Goal: Task Accomplishment & Management: Use online tool/utility

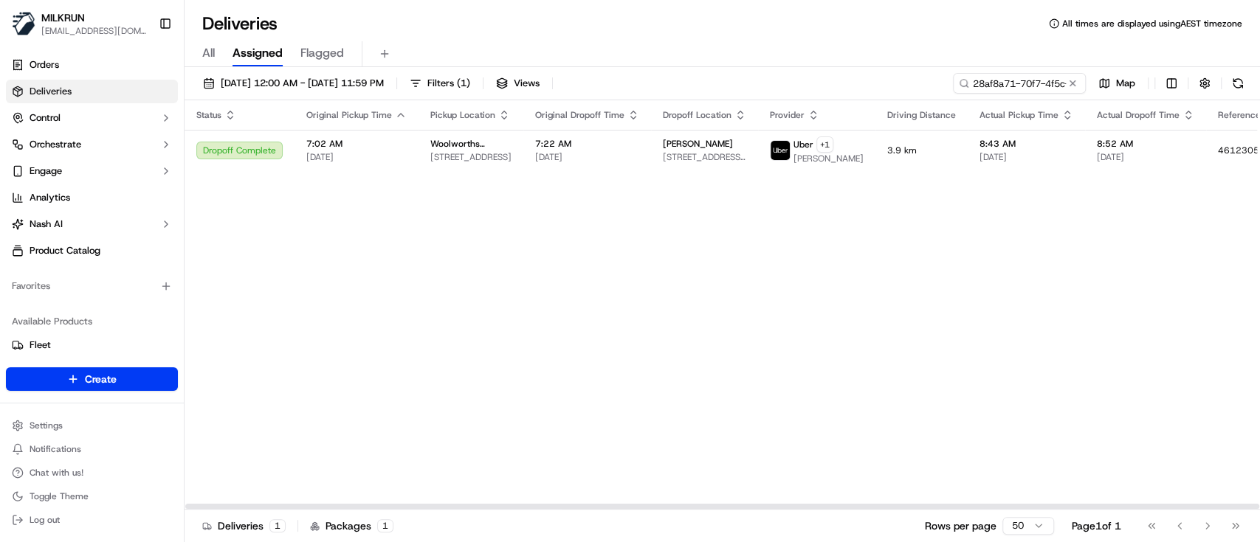
click at [1026, 85] on input "28af8a71-70f7-4f5c-a733-03baff93c48a" at bounding box center [1019, 83] width 133 height 21
type input "d234d896-a9ad-4568-881b-93c24ed89880"
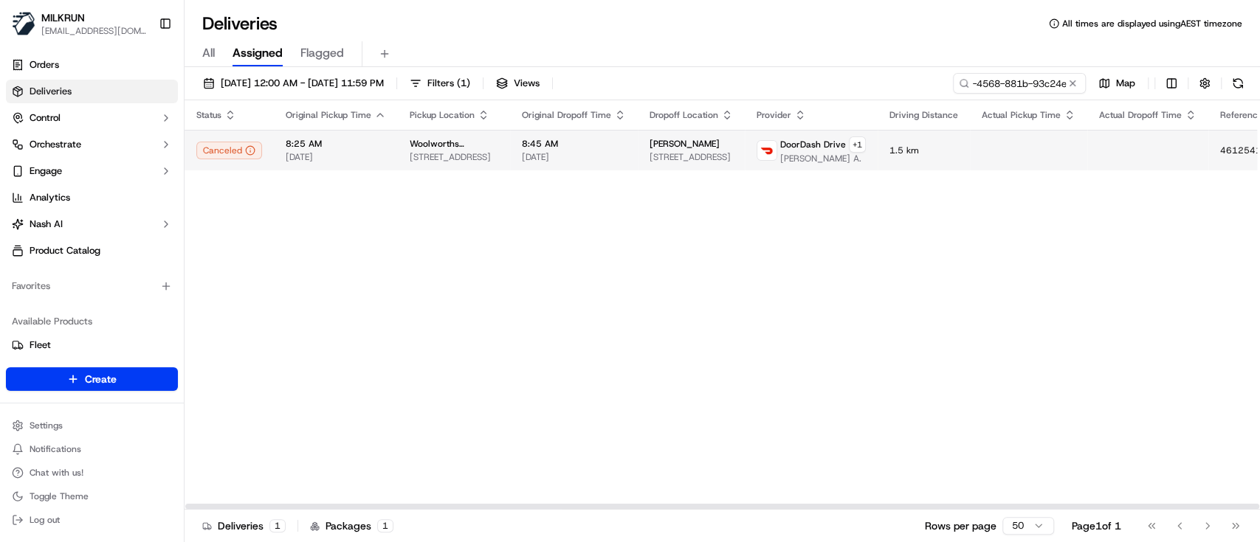
click at [495, 148] on td "Woolworths Supermarket [GEOGRAPHIC_DATA] - [GEOGRAPHIC_DATA] [STREET_ADDRESS]" at bounding box center [454, 150] width 112 height 41
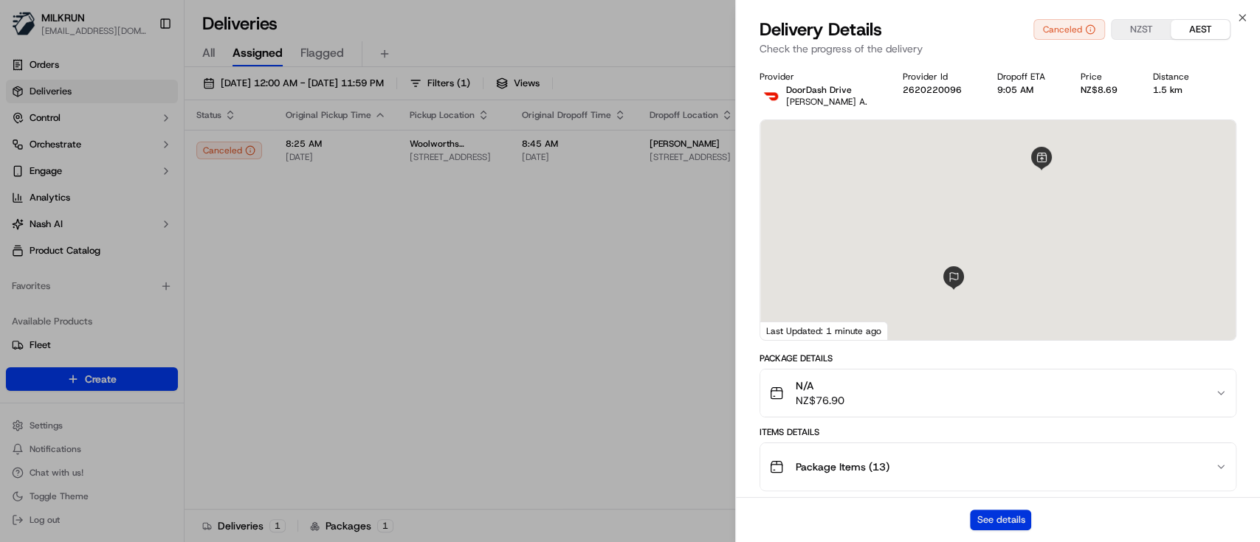
click at [1003, 519] on button "See details" at bounding box center [1000, 520] width 61 height 21
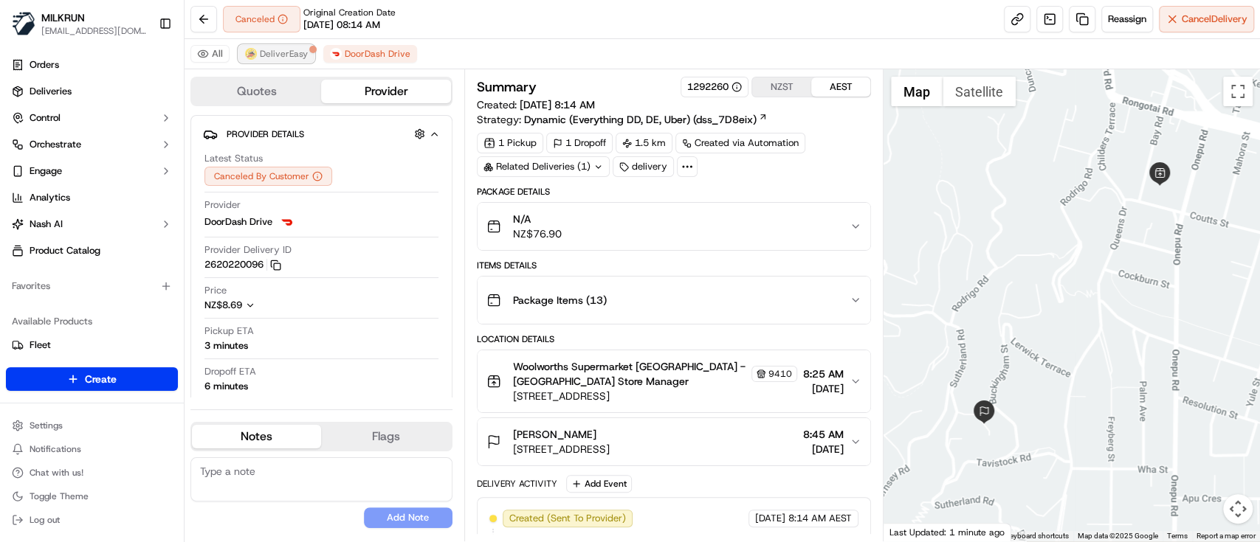
click at [272, 45] on button "DeliverEasy" at bounding box center [276, 54] width 76 height 18
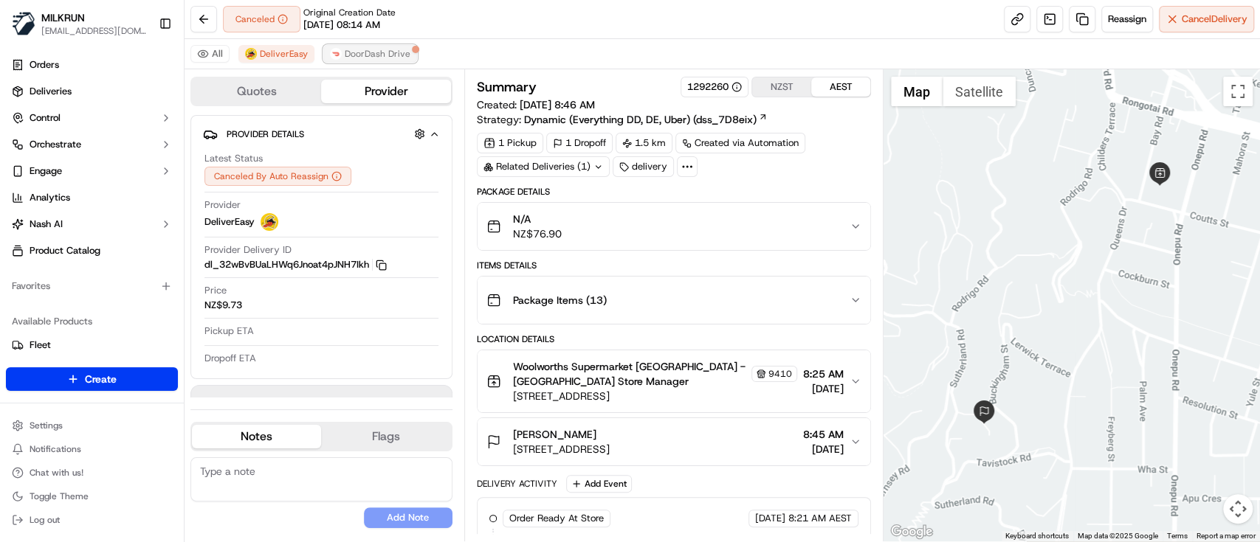
click at [371, 45] on button "DoorDash Drive" at bounding box center [370, 54] width 94 height 18
